Goal: Task Accomplishment & Management: Manage account settings

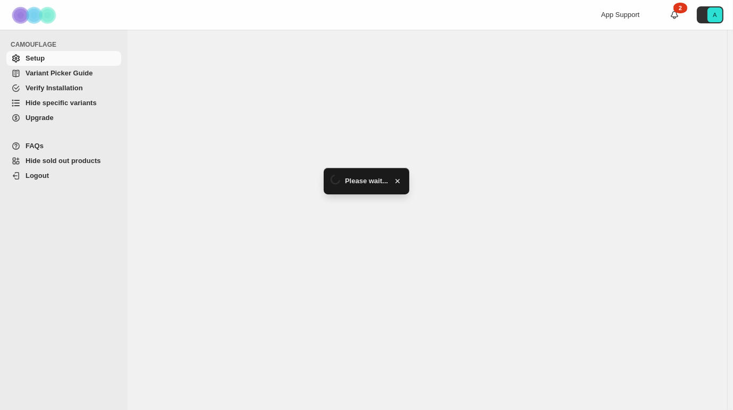
select select "******"
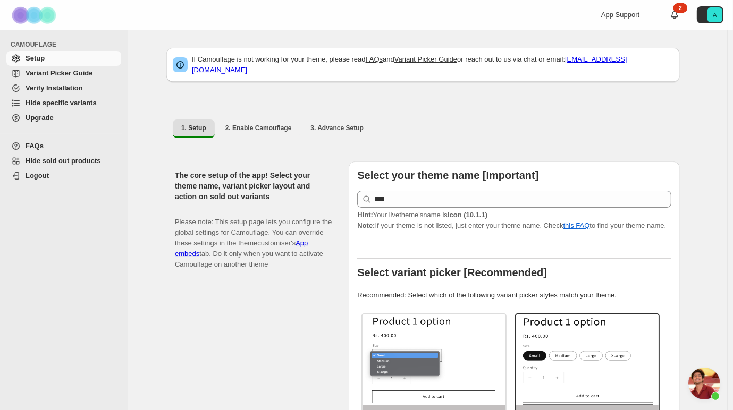
scroll to position [225, 0]
click at [72, 102] on span "Hide specific variants" at bounding box center [61, 103] width 71 height 8
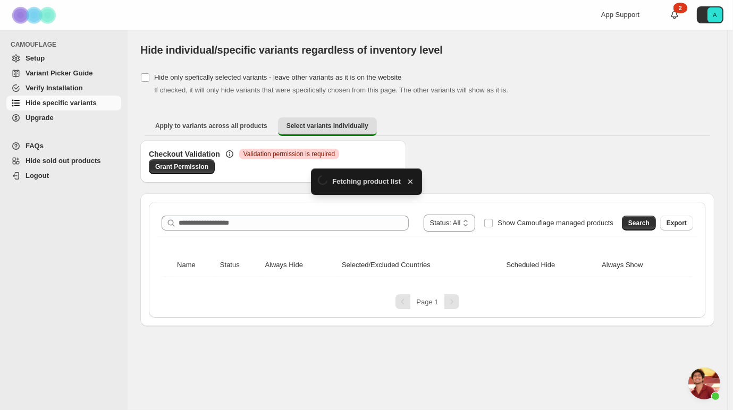
scroll to position [225, 0]
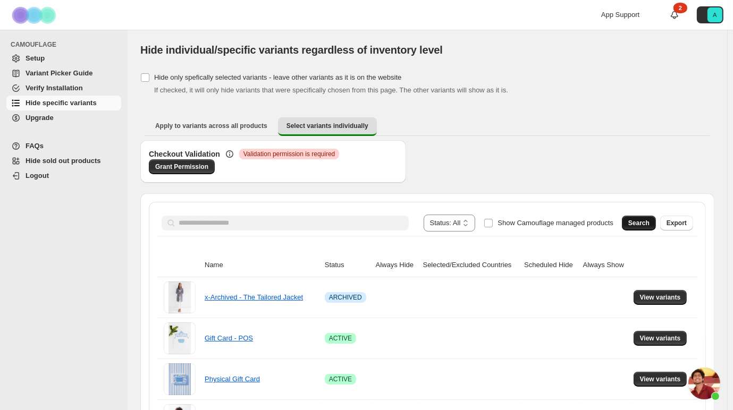
click at [636, 225] on button "Search" at bounding box center [639, 223] width 34 height 15
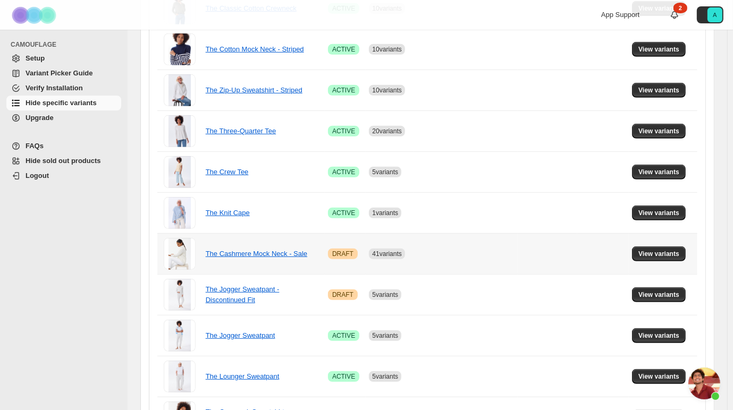
scroll to position [583, 0]
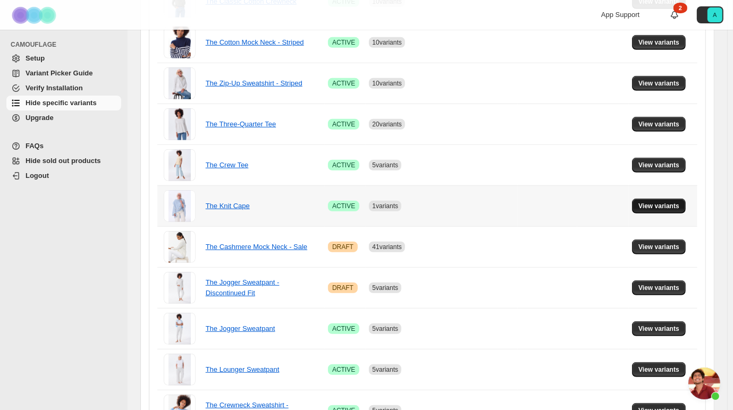
click at [641, 201] on button "View variants" at bounding box center [659, 206] width 54 height 15
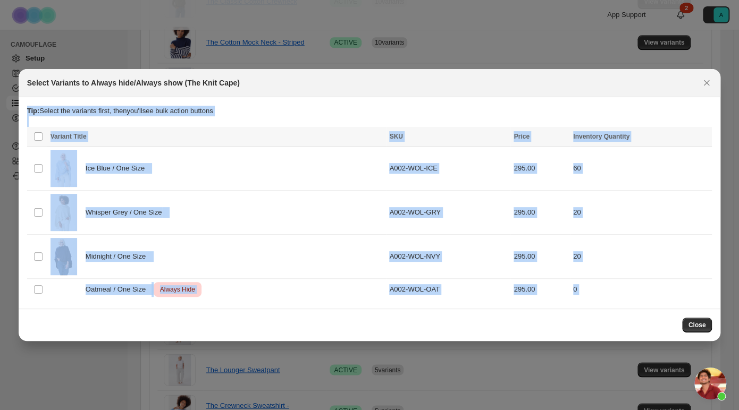
drag, startPoint x: 457, startPoint y: 79, endPoint x: 402, endPoint y: 66, distance: 56.2
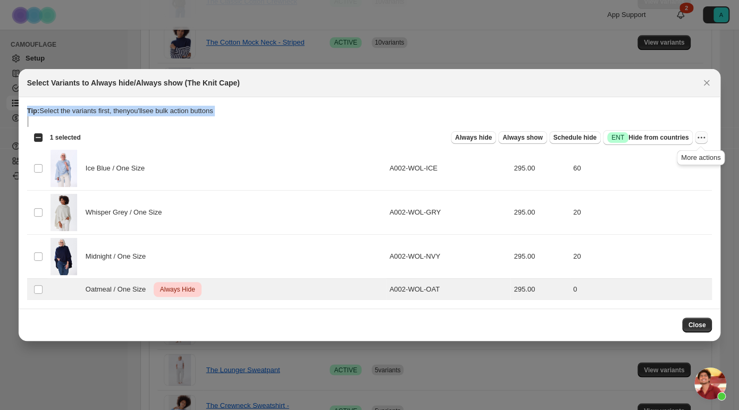
click at [703, 139] on icon "More actions" at bounding box center [701, 137] width 11 height 11
click at [670, 165] on button "Undo always hide" at bounding box center [662, 158] width 83 height 17
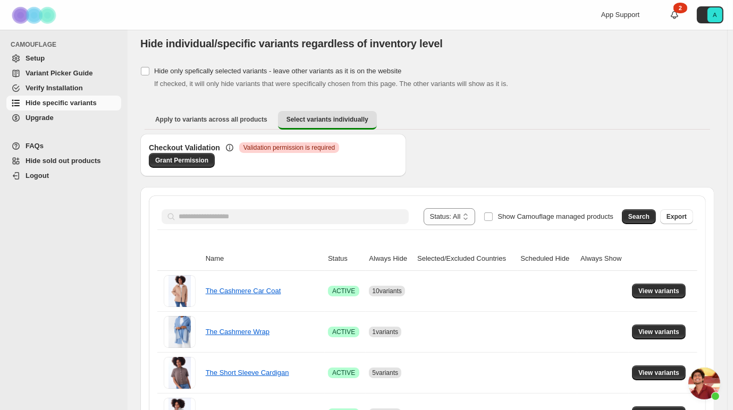
scroll to position [0, 0]
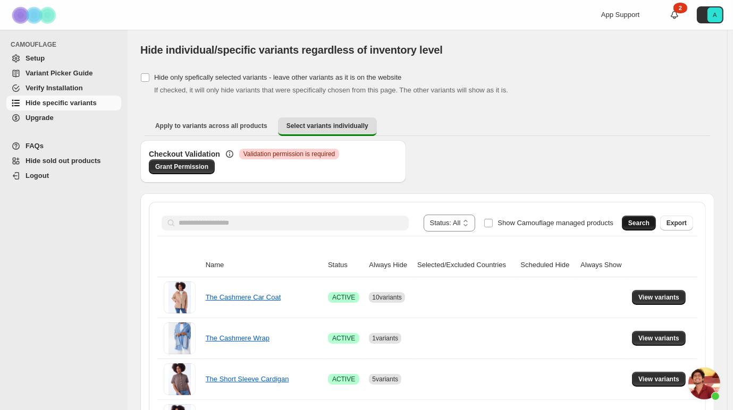
click at [642, 224] on span "Search" at bounding box center [638, 223] width 21 height 9
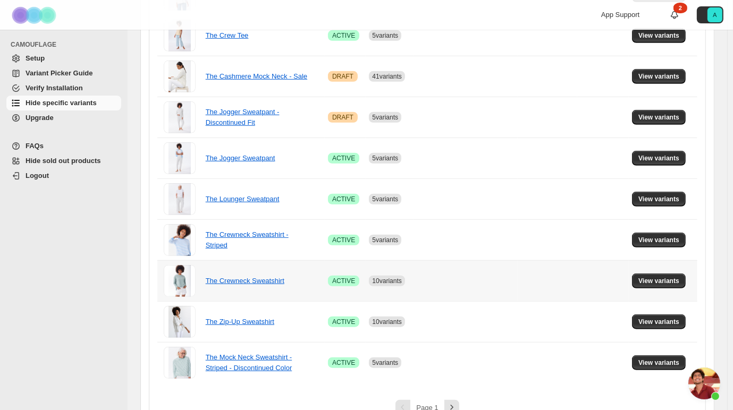
scroll to position [731, 0]
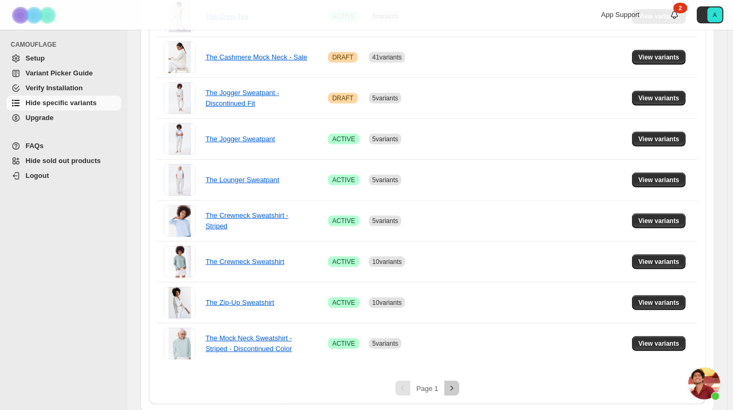
click at [453, 383] on icon "Next" at bounding box center [452, 388] width 11 height 11
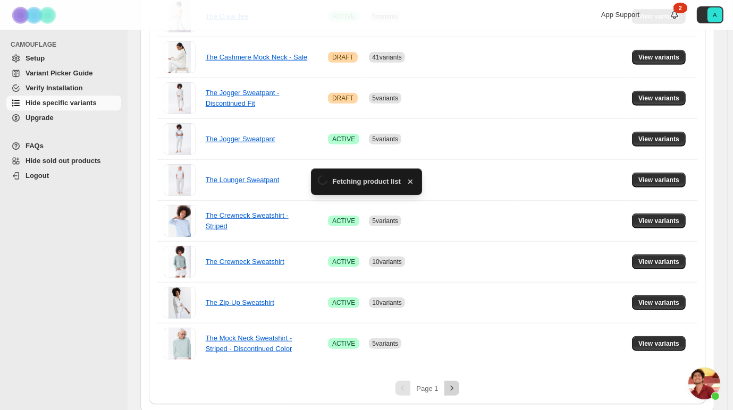
scroll to position [37, 0]
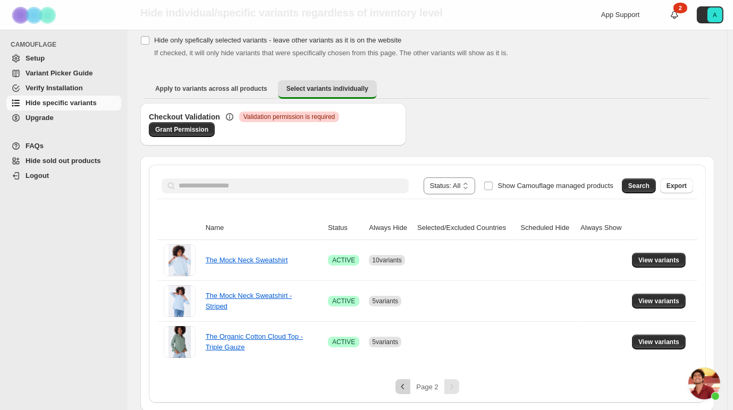
click at [399, 386] on button "Previous" at bounding box center [403, 387] width 15 height 15
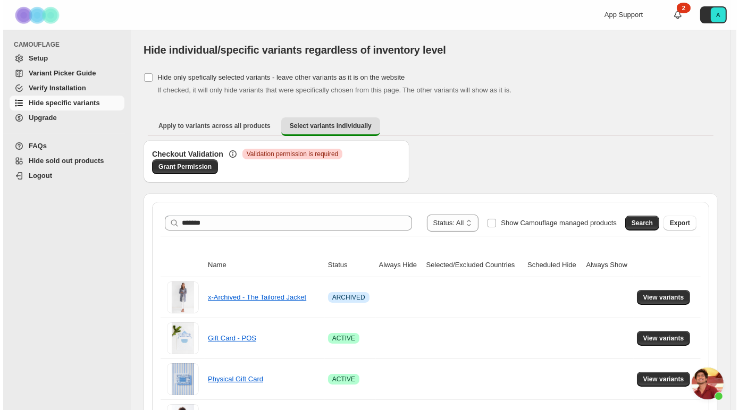
scroll to position [225, 0]
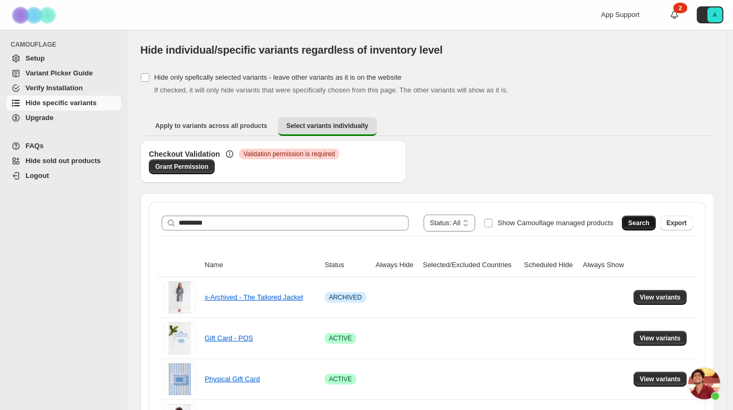
type input "*********"
click at [646, 226] on span "Search" at bounding box center [638, 223] width 21 height 9
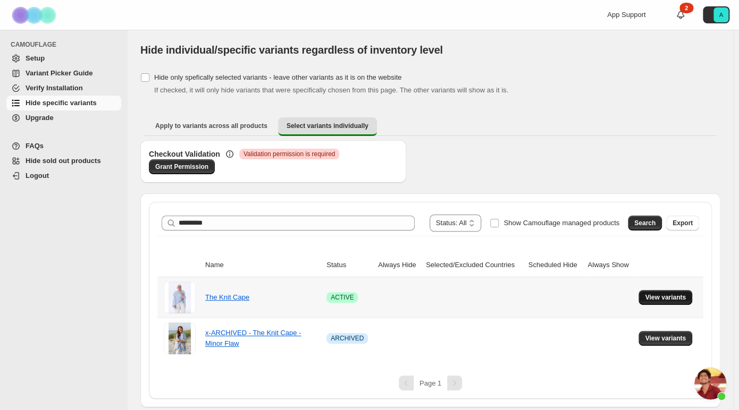
click at [655, 296] on span "View variants" at bounding box center [665, 297] width 41 height 9
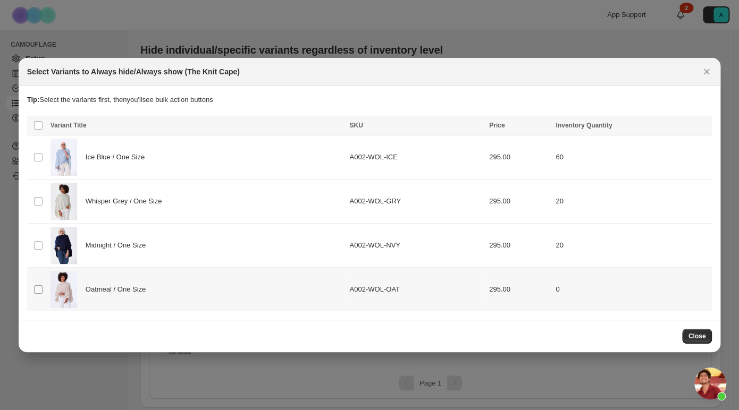
click at [43, 292] on span ":r7:" at bounding box center [38, 290] width 10 height 10
click at [693, 338] on span "Close" at bounding box center [697, 336] width 18 height 9
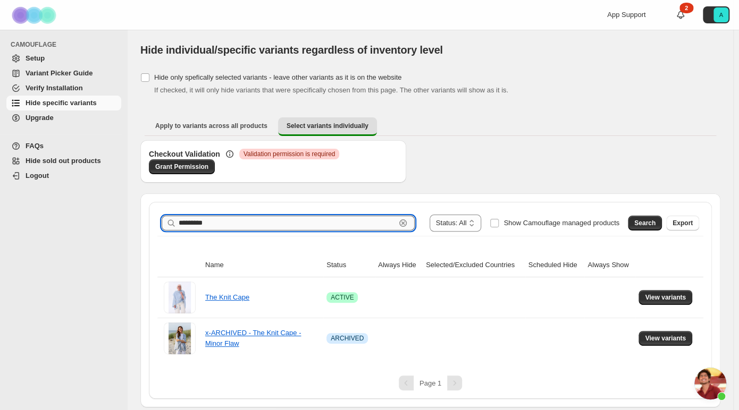
click at [256, 228] on input "*********" at bounding box center [287, 223] width 217 height 15
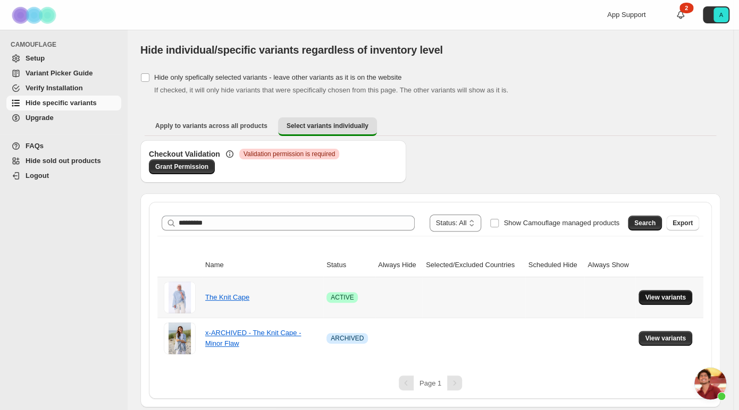
click at [651, 299] on span "View variants" at bounding box center [665, 297] width 41 height 9
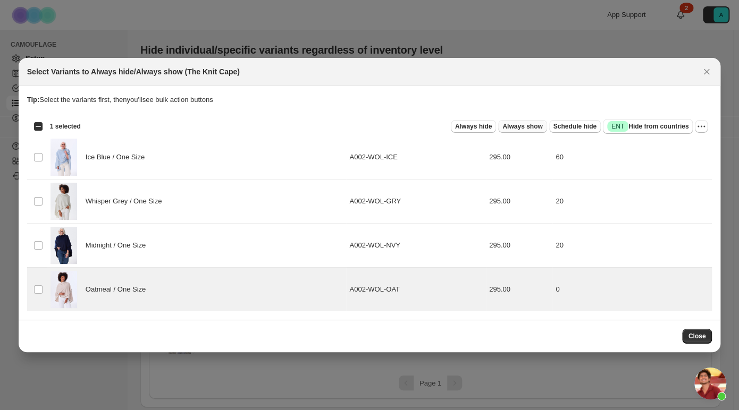
click at [531, 124] on span "Always show" at bounding box center [522, 126] width 40 height 9
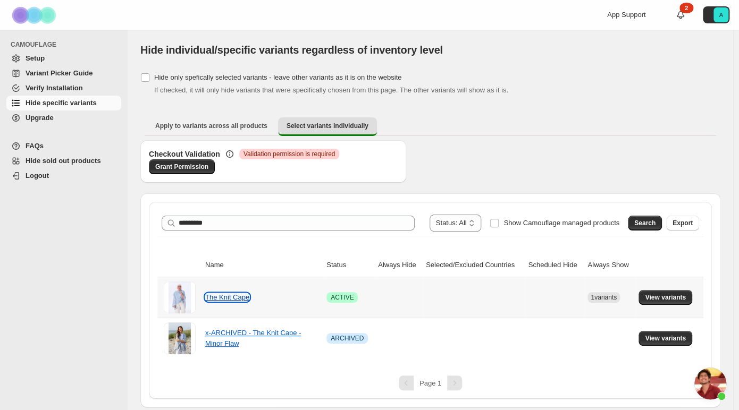
click at [225, 296] on link "The Knit Cape" at bounding box center [227, 297] width 44 height 8
click at [667, 297] on span "View variants" at bounding box center [665, 297] width 41 height 9
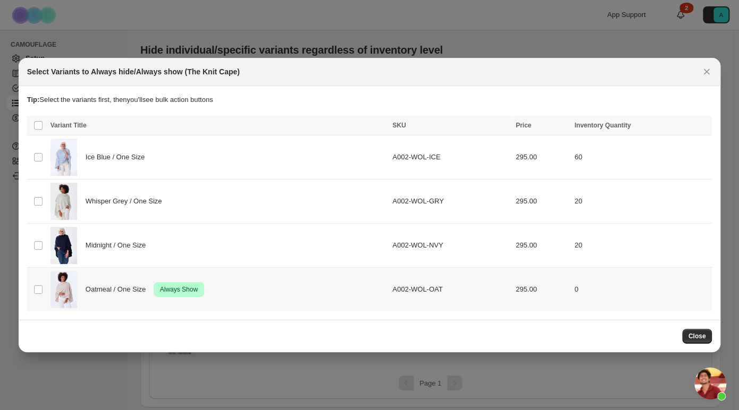
click at [124, 288] on span "Oatmeal / One Size" at bounding box center [119, 289] width 66 height 11
click at [699, 124] on icon "More actions" at bounding box center [701, 126] width 11 height 11
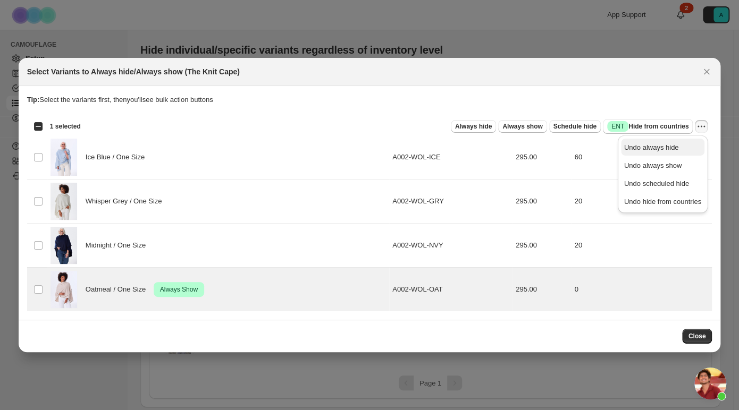
click at [670, 146] on span "Undo always hide" at bounding box center [651, 148] width 55 height 8
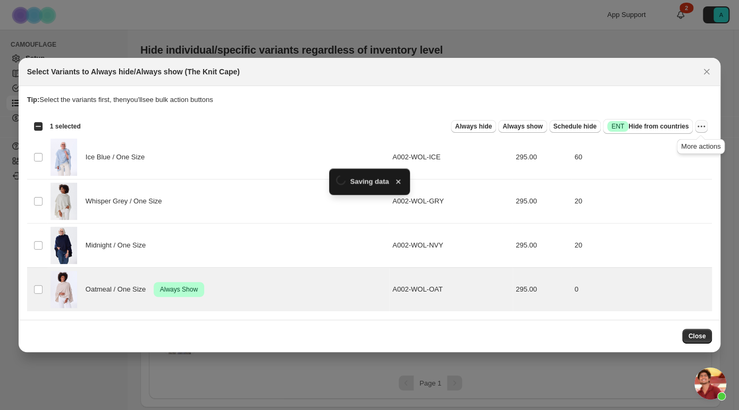
click at [700, 128] on ul "Apply to variants across all products Select variants individually More views" at bounding box center [430, 126] width 571 height 19
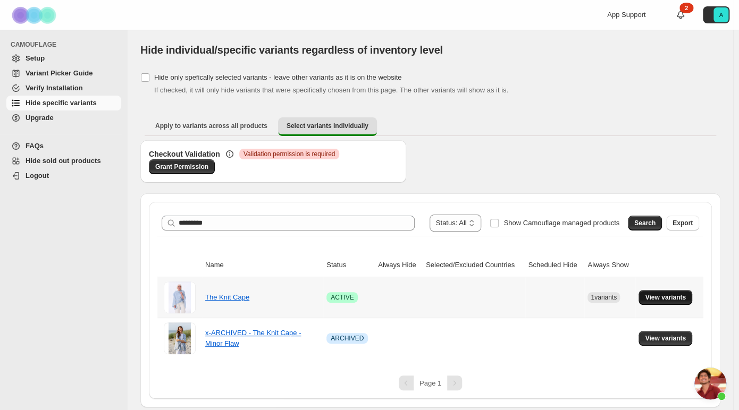
drag, startPoint x: 600, startPoint y: 290, endPoint x: 667, endPoint y: 302, distance: 67.6
click at [667, 302] on button "View variants" at bounding box center [665, 297] width 54 height 15
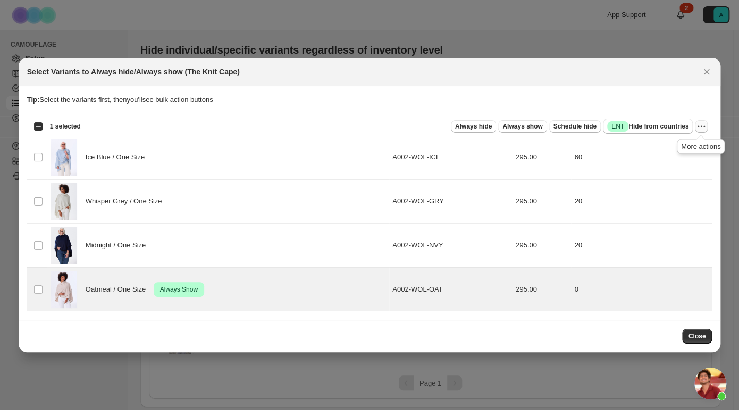
click at [697, 129] on icon "More actions" at bounding box center [701, 126] width 11 height 11
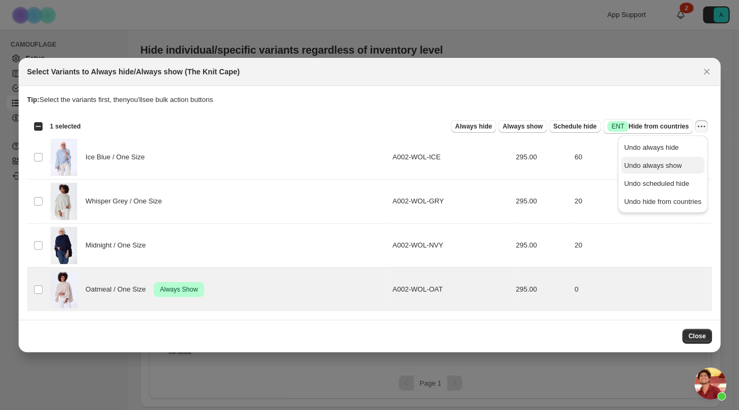
click at [670, 162] on span "Undo always show" at bounding box center [652, 166] width 57 height 8
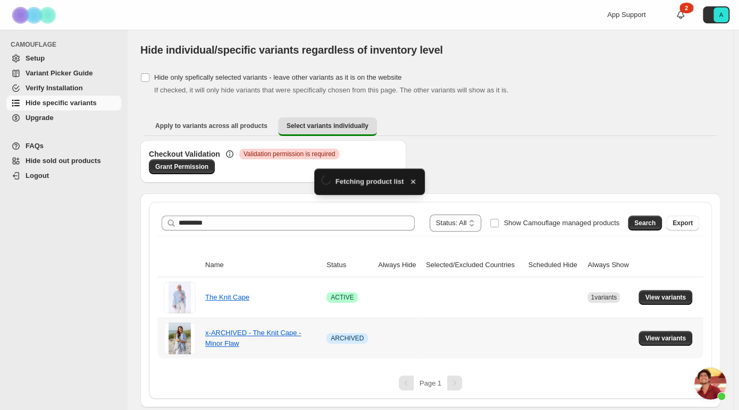
click at [698, 340] on td "View variants" at bounding box center [669, 338] width 68 height 41
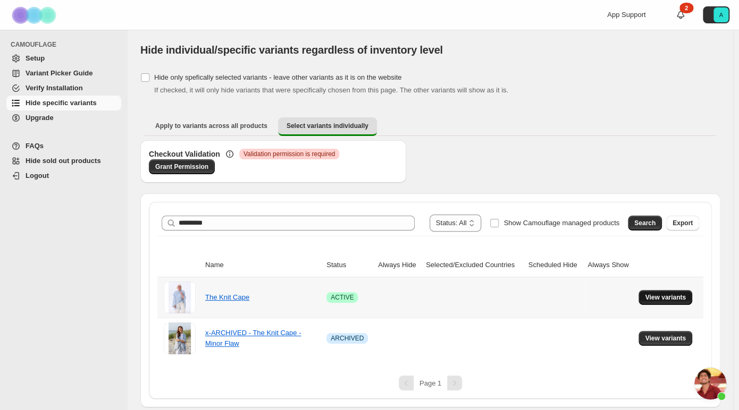
click at [651, 302] on button "View variants" at bounding box center [665, 297] width 54 height 15
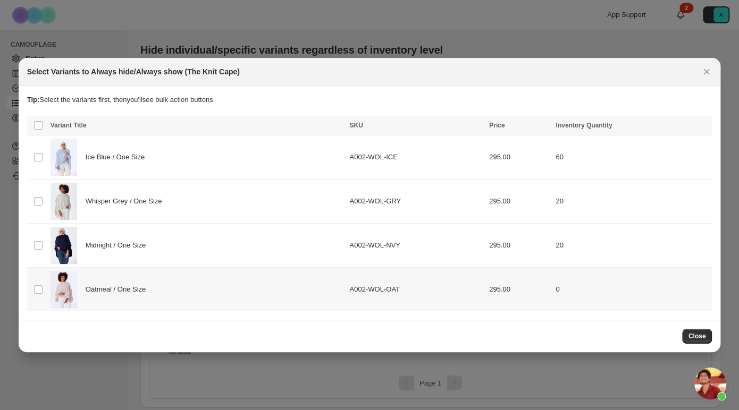
click at [101, 291] on span "Oatmeal / One Size" at bounding box center [119, 289] width 66 height 11
click at [490, 132] on button "Always hide" at bounding box center [473, 126] width 45 height 13
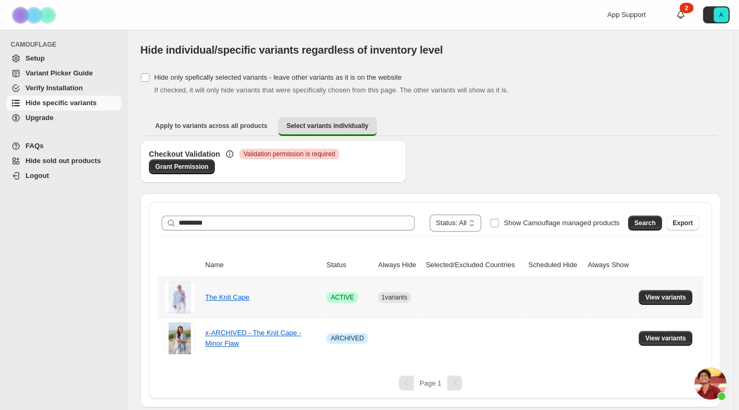
click at [658, 285] on td "View variants" at bounding box center [669, 298] width 68 height 40
click at [659, 296] on span "View variants" at bounding box center [665, 297] width 41 height 9
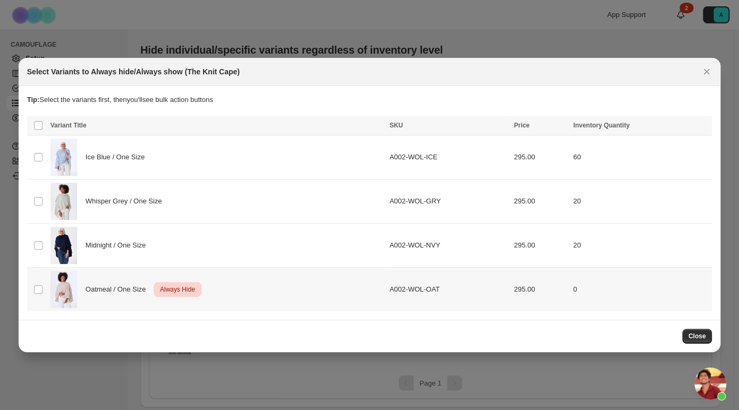
click at [78, 293] on div "Oatmeal / One Size Critical Always Hide" at bounding box center [217, 289] width 333 height 37
click at [711, 122] on div "Select all 4 product variants 1 selected Always hide Always show Schedule hide …" at bounding box center [369, 126] width 685 height 21
click at [700, 126] on icon "More actions" at bounding box center [701, 126] width 11 height 11
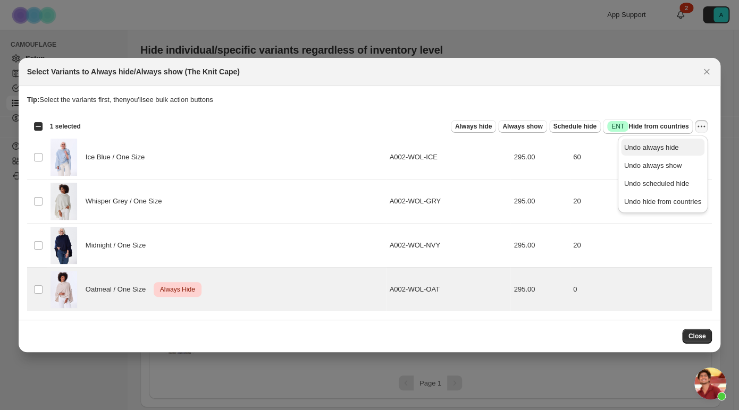
click at [673, 145] on span "Undo always hide" at bounding box center [651, 148] width 55 height 8
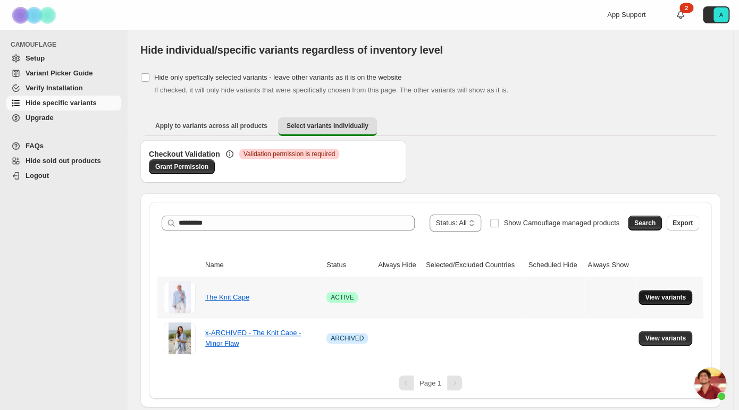
click at [680, 302] on button "View variants" at bounding box center [665, 297] width 54 height 15
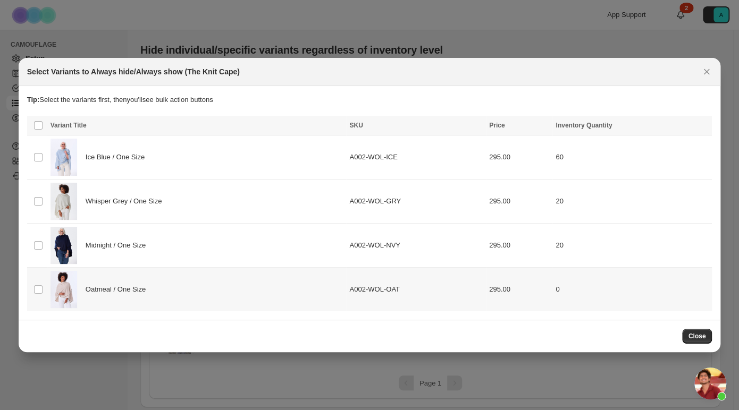
click at [112, 290] on span "Oatmeal / One Size" at bounding box center [119, 289] width 66 height 11
click at [703, 128] on icon "More actions" at bounding box center [701, 126] width 11 height 11
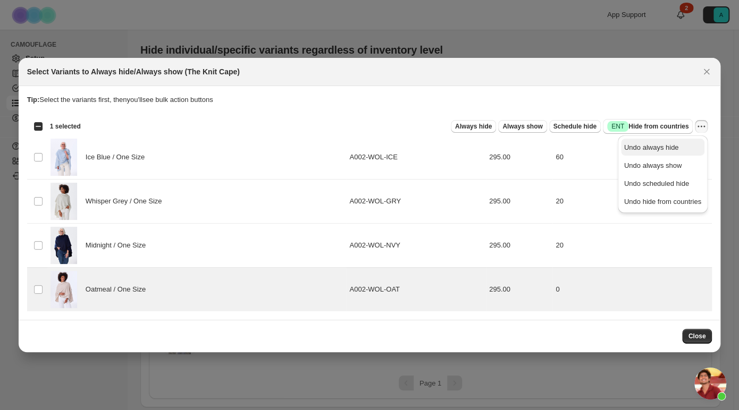
click at [685, 147] on span "Undo always hide" at bounding box center [662, 147] width 77 height 11
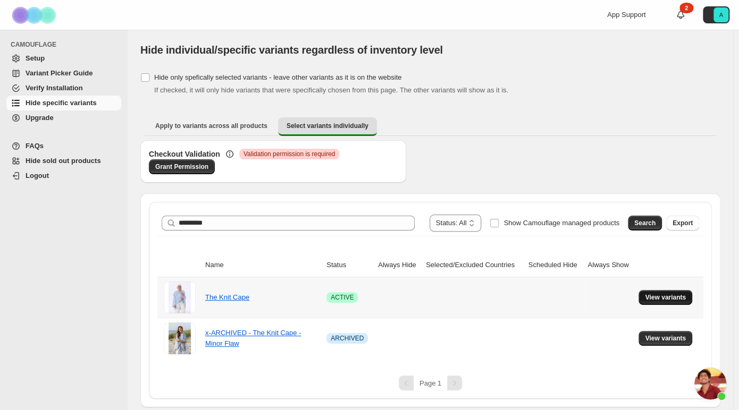
click at [669, 298] on span "View variants" at bounding box center [665, 297] width 41 height 9
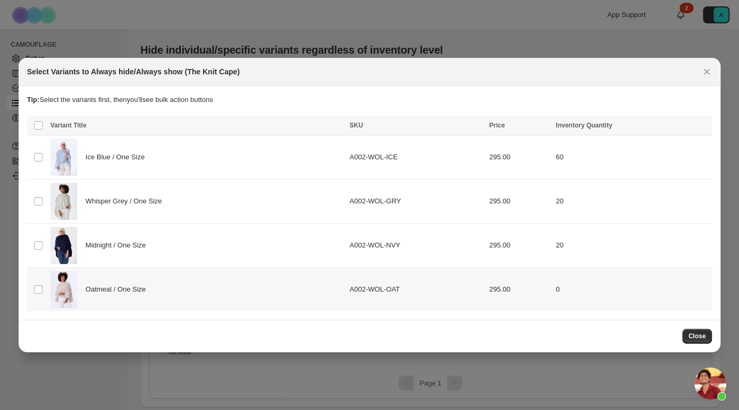
click at [74, 290] on img ":r54:" at bounding box center [64, 289] width 27 height 37
click at [698, 337] on span "Close" at bounding box center [697, 336] width 18 height 9
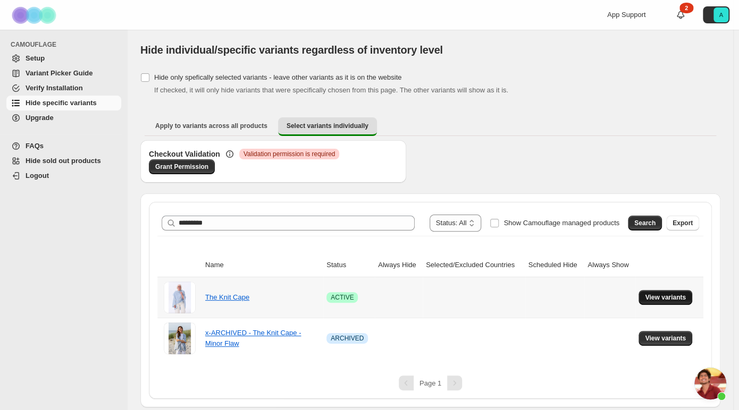
click at [668, 298] on span "View variants" at bounding box center [665, 297] width 41 height 9
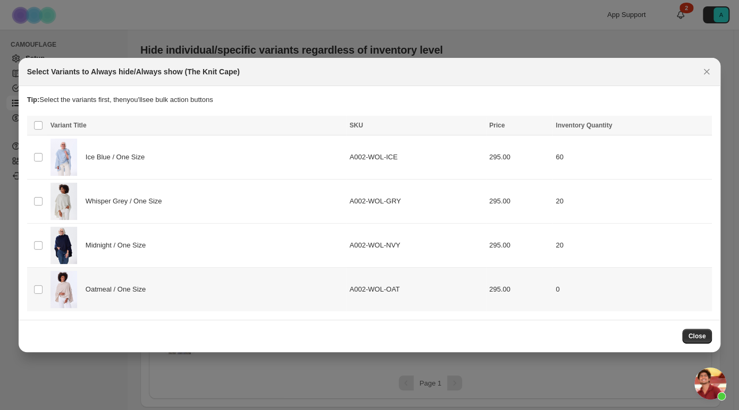
click at [119, 285] on span "Oatmeal / One Size" at bounding box center [119, 289] width 66 height 11
click at [696, 127] on icon "More actions" at bounding box center [701, 126] width 11 height 11
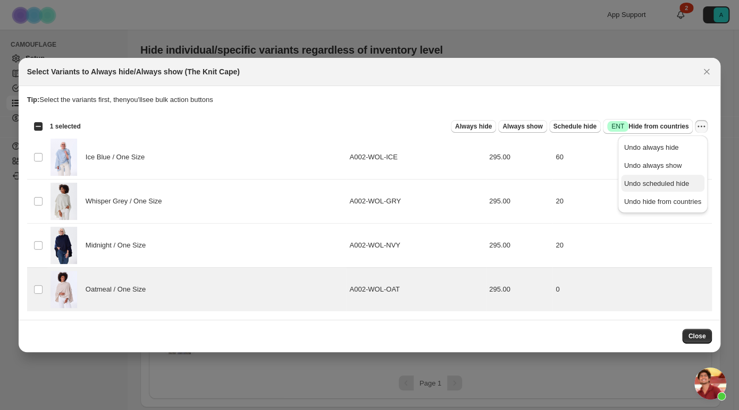
click at [688, 180] on span "Undo scheduled hide" at bounding box center [662, 184] width 77 height 11
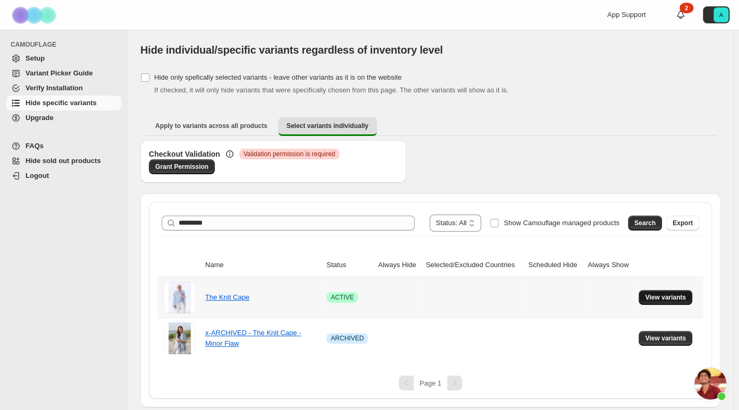
click at [678, 295] on span "View variants" at bounding box center [665, 297] width 41 height 9
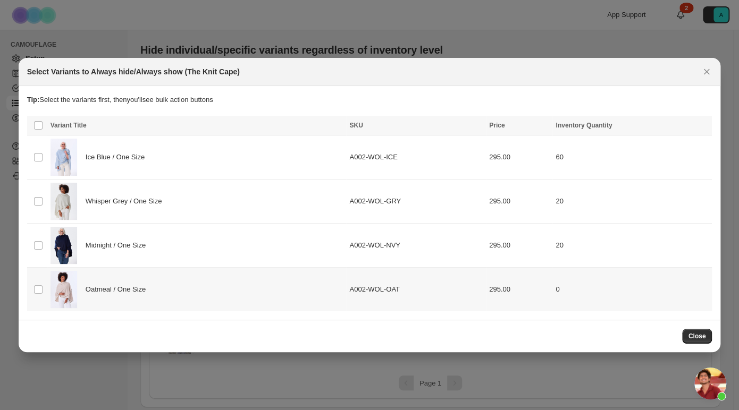
click at [105, 288] on span "Oatmeal / One Size" at bounding box center [119, 289] width 66 height 11
click at [698, 127] on icon "More actions" at bounding box center [698, 127] width 2 height 2
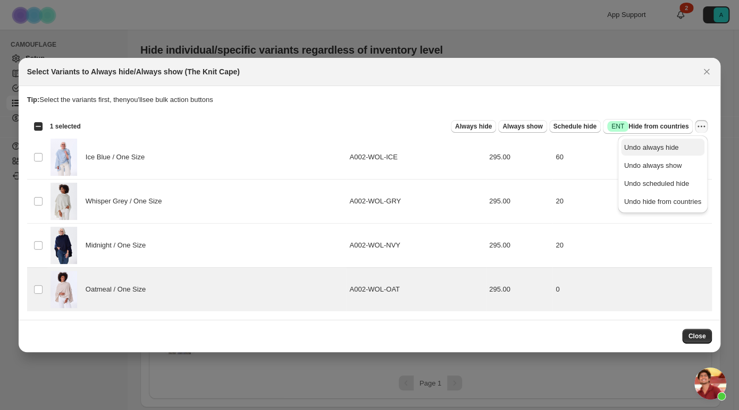
click at [666, 154] on button "Undo always hide" at bounding box center [662, 147] width 83 height 17
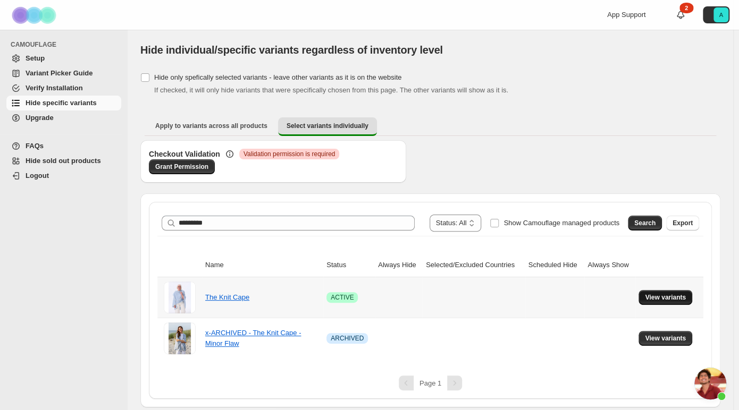
click at [662, 300] on span "View variants" at bounding box center [665, 297] width 41 height 9
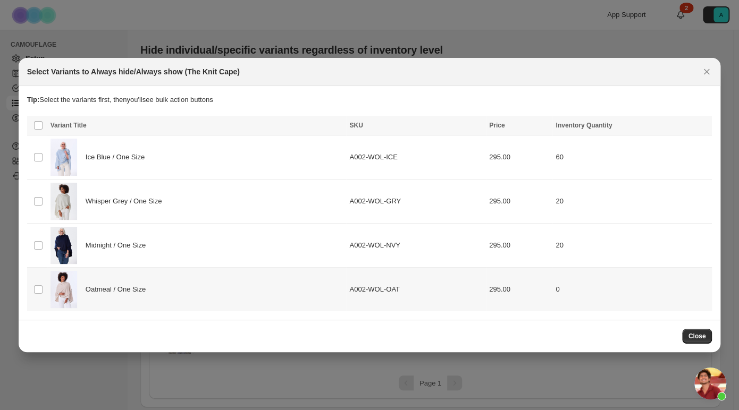
click at [48, 291] on td "Oatmeal / One Size" at bounding box center [196, 289] width 299 height 44
click at [525, 125] on span "Always show" at bounding box center [522, 126] width 40 height 9
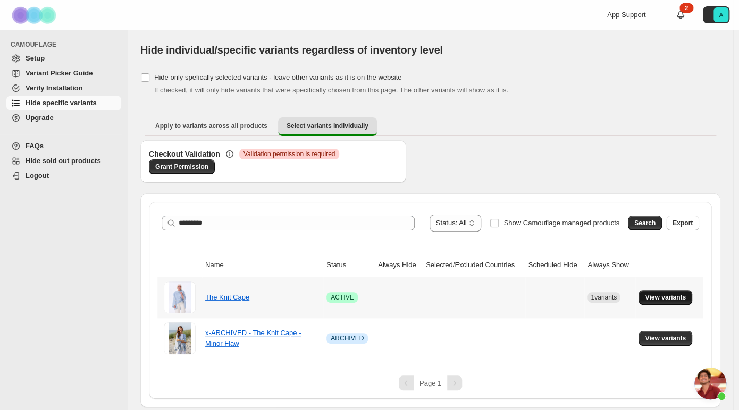
click at [653, 300] on span "View variants" at bounding box center [665, 297] width 41 height 9
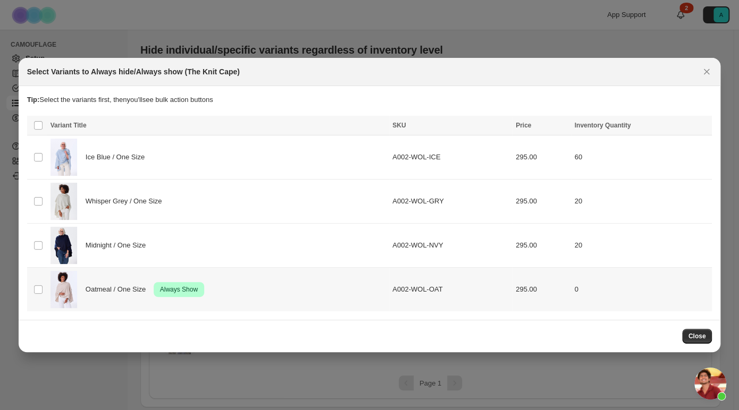
click at [139, 294] on span "Oatmeal / One Size" at bounding box center [119, 289] width 66 height 11
click at [704, 122] on icon "More actions" at bounding box center [701, 126] width 11 height 11
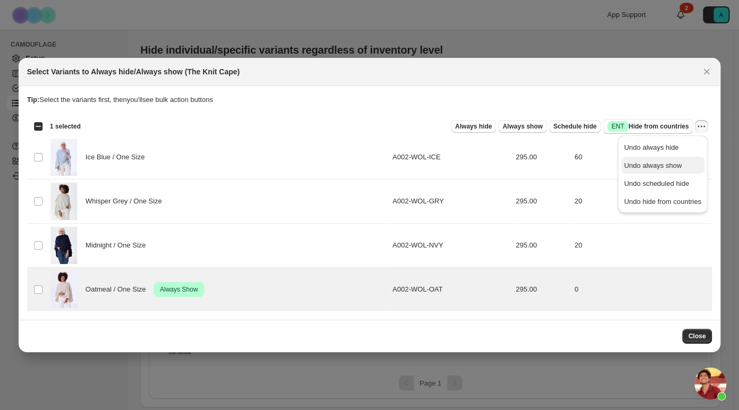
click at [662, 164] on span "Undo always show" at bounding box center [652, 166] width 57 height 8
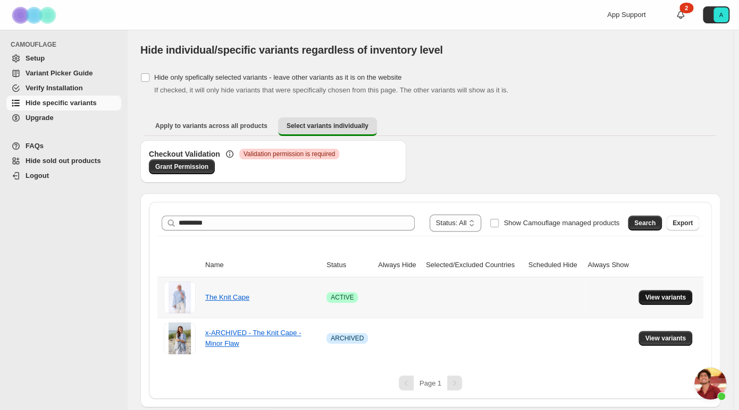
click at [661, 293] on span "View variants" at bounding box center [665, 297] width 41 height 9
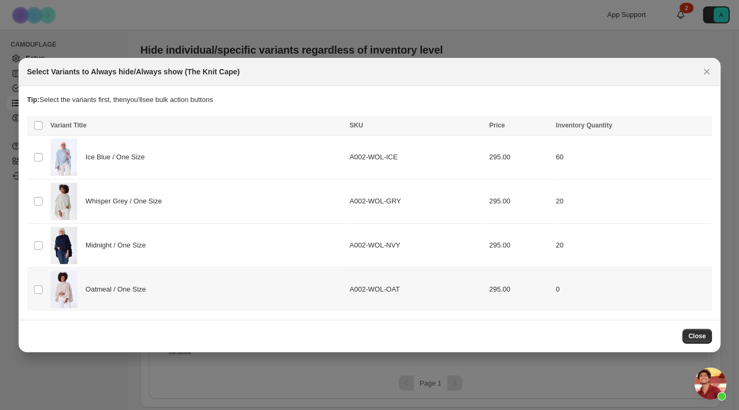
click at [130, 288] on span "Oatmeal / One Size" at bounding box center [119, 289] width 66 height 11
click at [697, 128] on icon "More actions" at bounding box center [701, 126] width 11 height 11
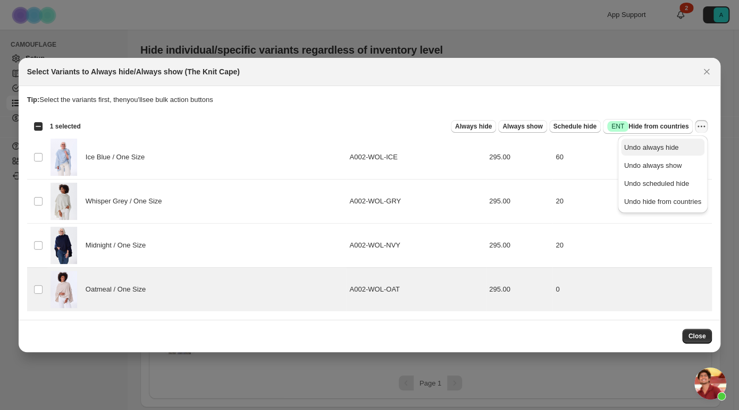
click at [667, 153] on span "Undo always hide" at bounding box center [662, 147] width 77 height 11
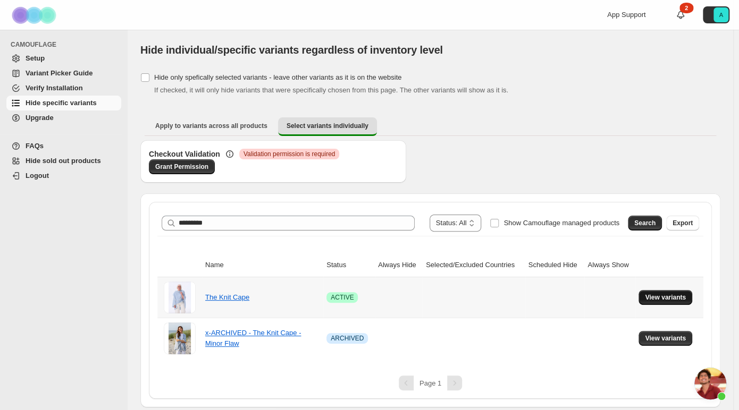
click at [671, 292] on button "View variants" at bounding box center [665, 297] width 54 height 15
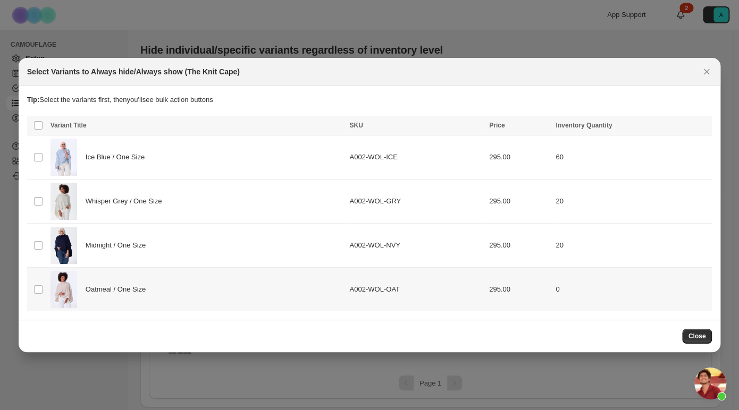
click at [139, 291] on span "Oatmeal / One Size" at bounding box center [119, 289] width 66 height 11
click at [701, 131] on icon "More actions" at bounding box center [701, 126] width 11 height 11
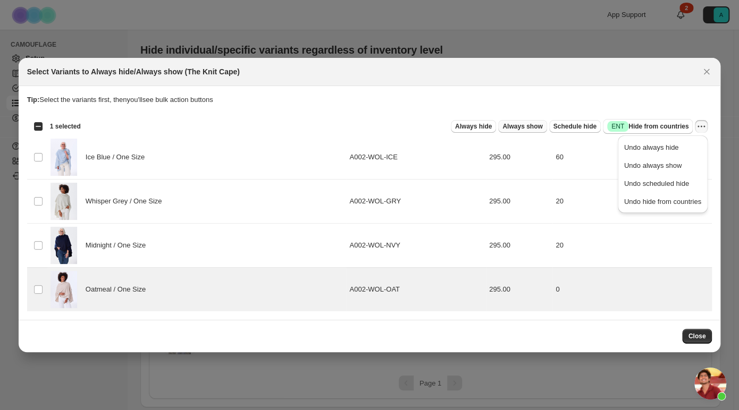
click at [535, 124] on span "Always show" at bounding box center [522, 126] width 40 height 9
